Goal: Task Accomplishment & Management: Manage account settings

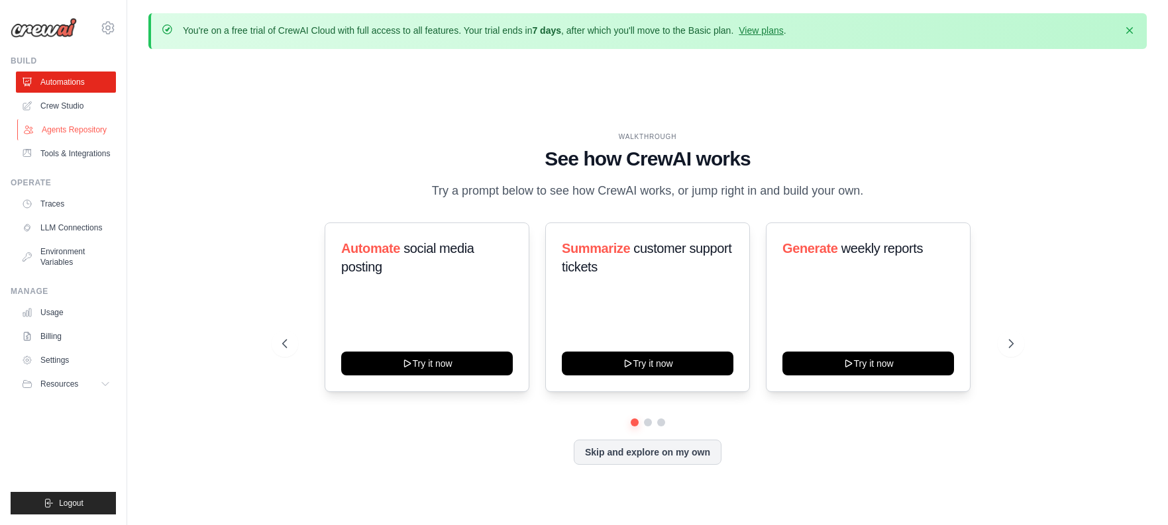
click at [59, 127] on link "Agents Repository" at bounding box center [67, 129] width 100 height 21
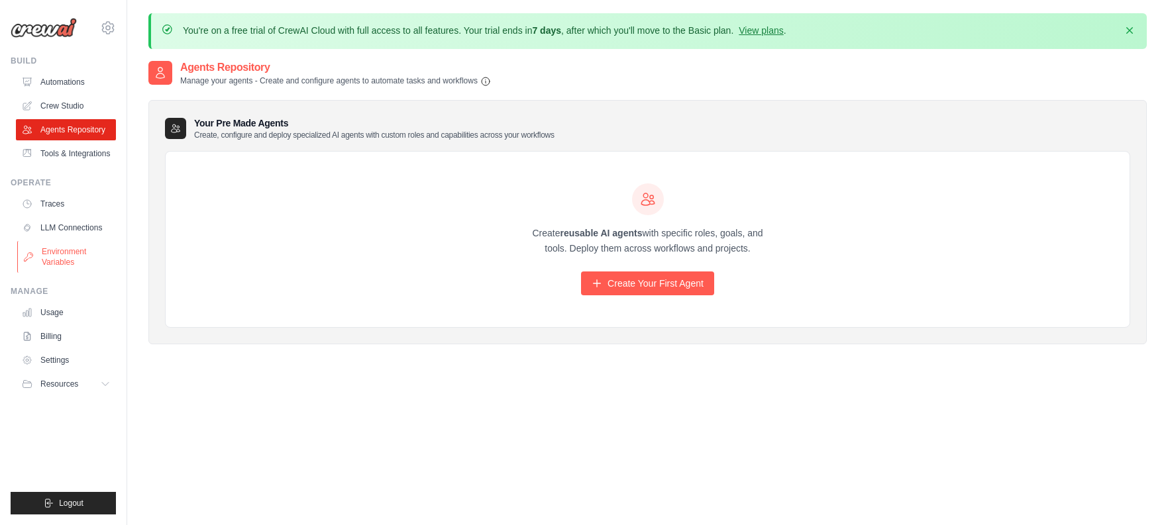
click at [52, 249] on link "Environment Variables" at bounding box center [67, 257] width 100 height 32
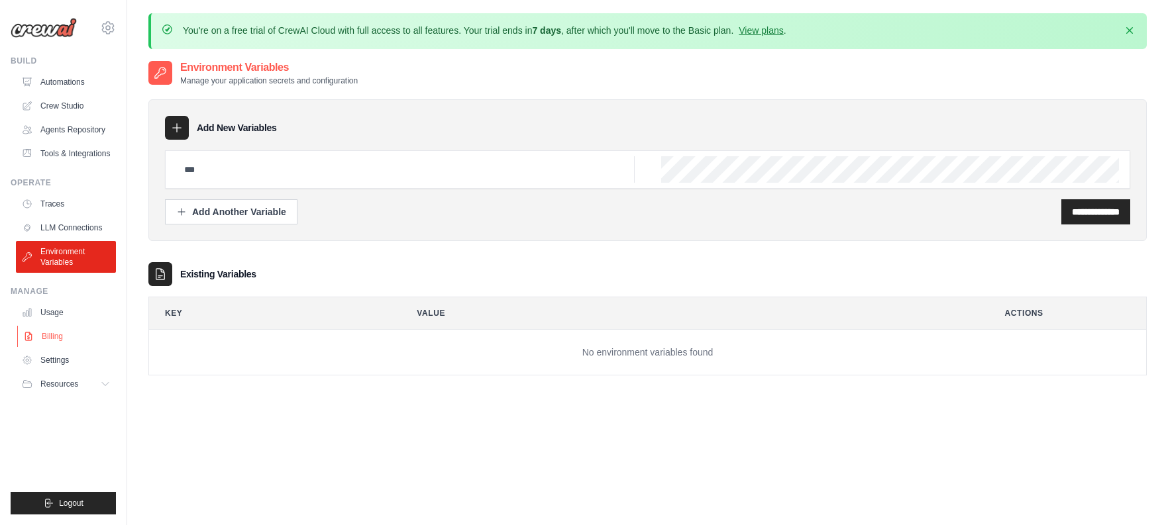
click at [52, 342] on link "Billing" at bounding box center [67, 336] width 100 height 21
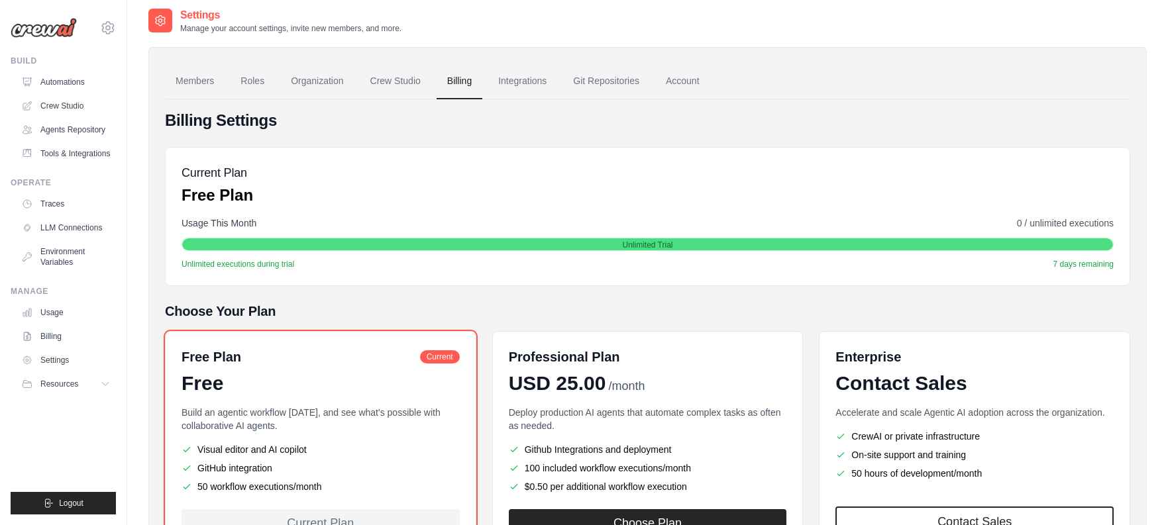
scroll to position [166, 0]
